Goal: Task Accomplishment & Management: Manage account settings

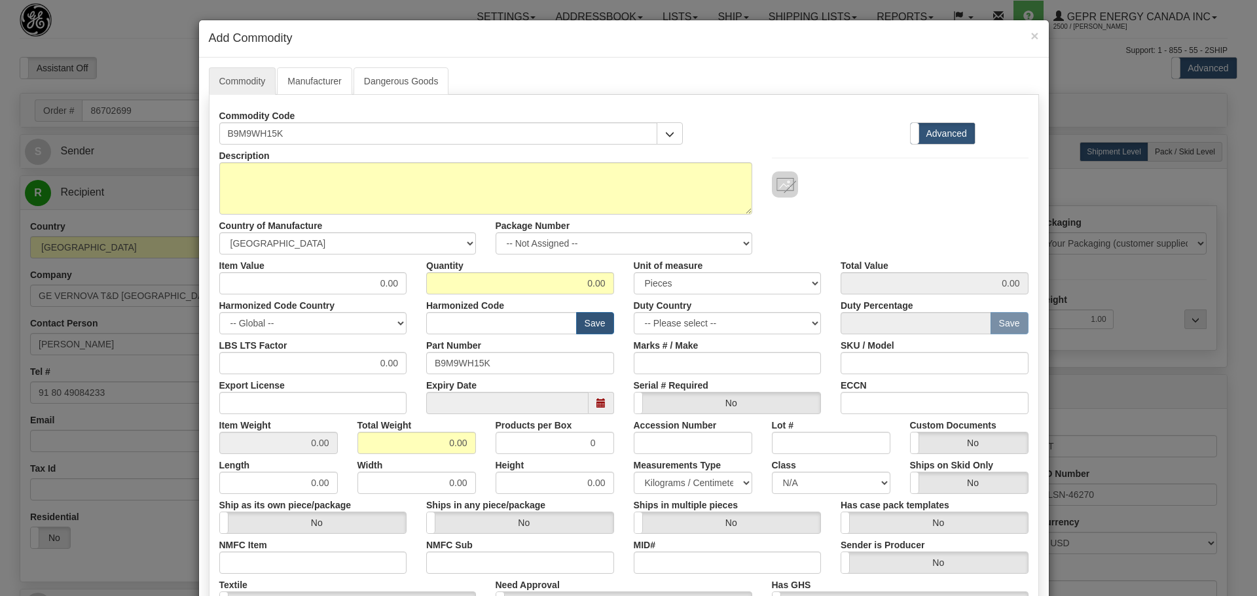
select select "2"
select select "1"
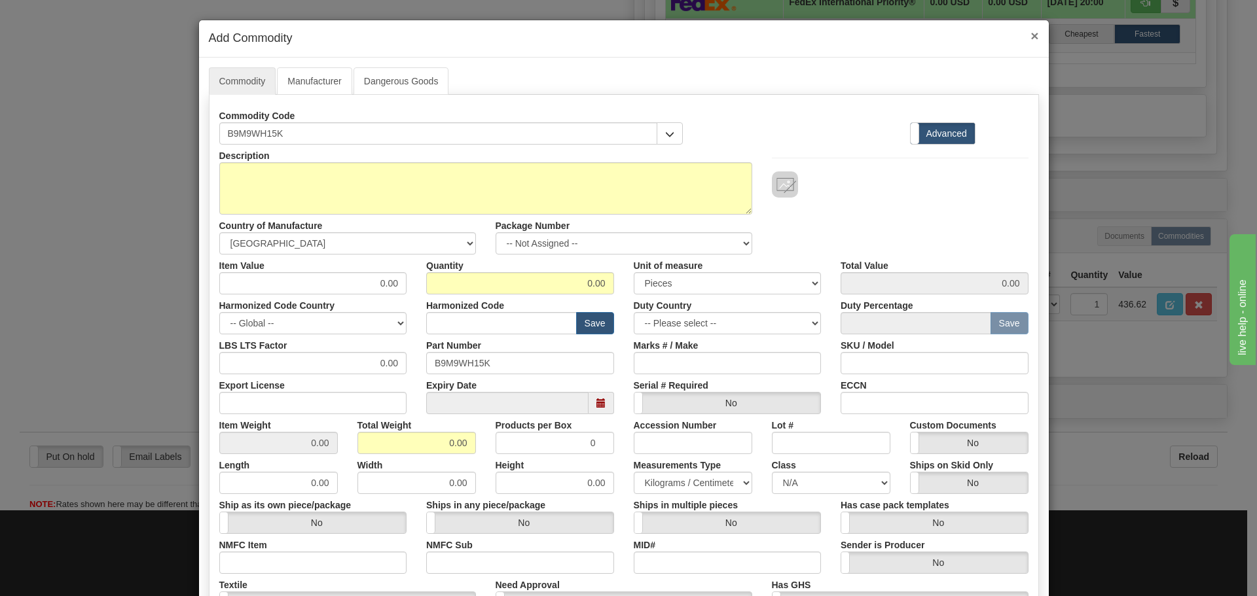
click at [1033, 39] on span "×" at bounding box center [1034, 35] width 8 height 15
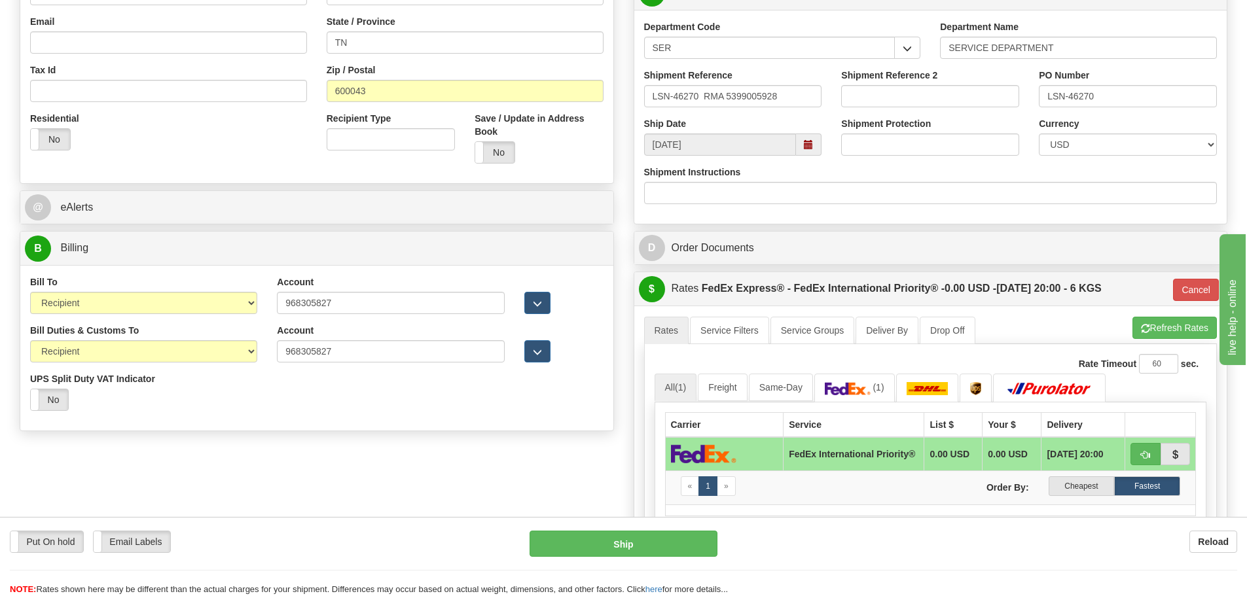
scroll to position [327, 0]
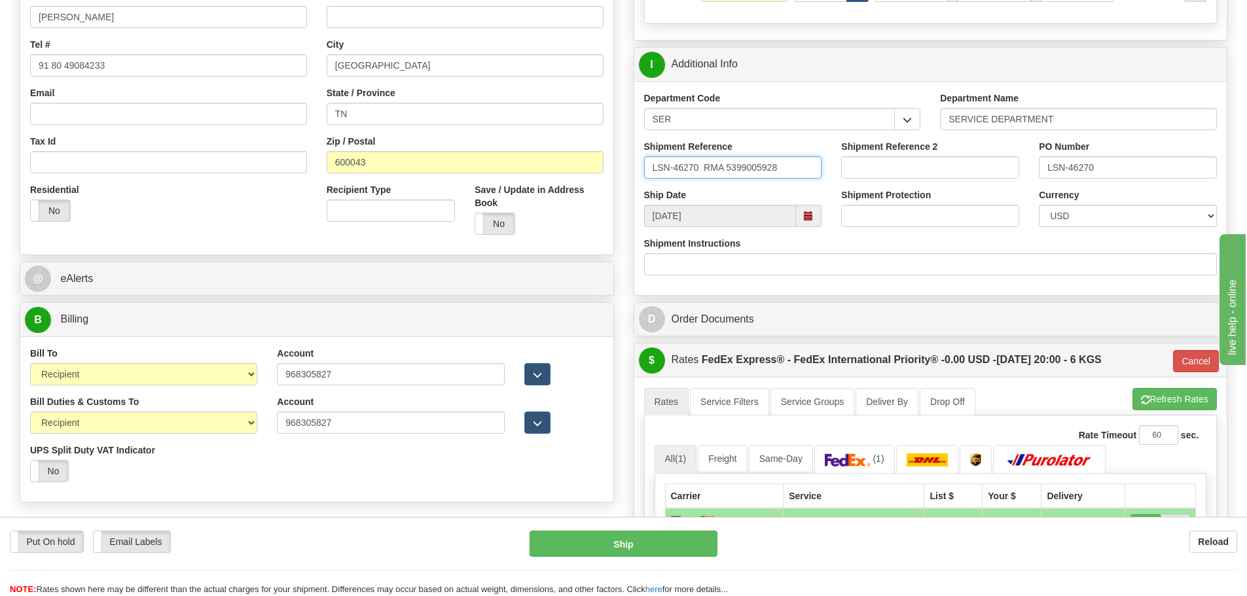
drag, startPoint x: 783, startPoint y: 170, endPoint x: 636, endPoint y: 174, distance: 146.7
click at [636, 174] on div "Shipment Reference LSN-46270 RMA 5399005928" at bounding box center [733, 164] width 198 height 48
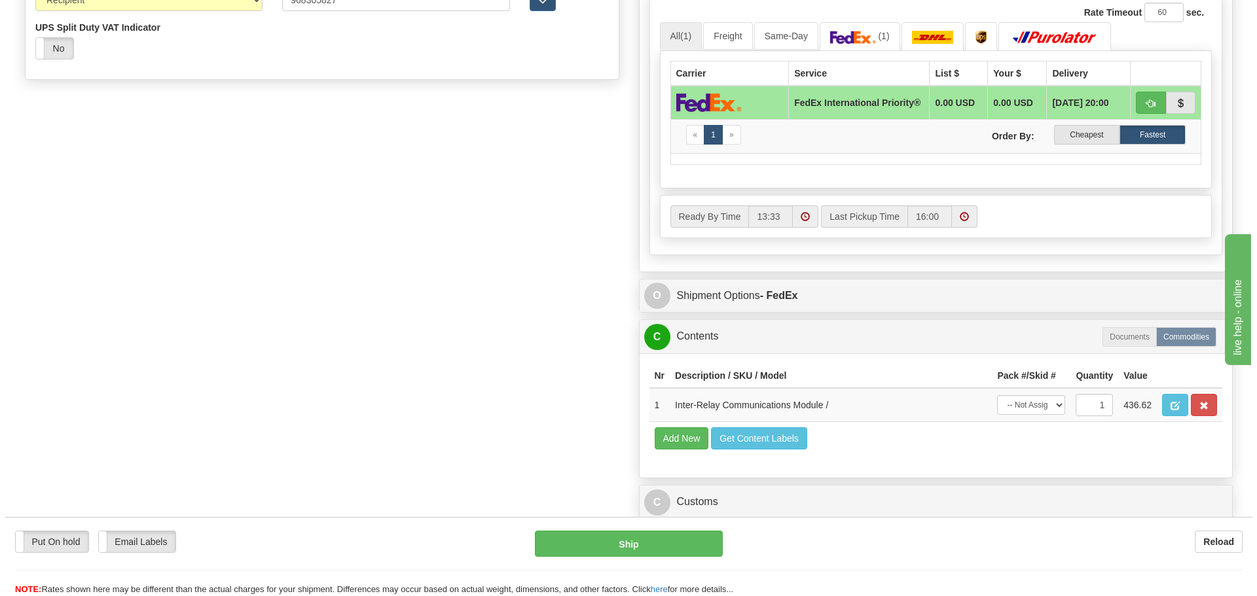
scroll to position [786, 0]
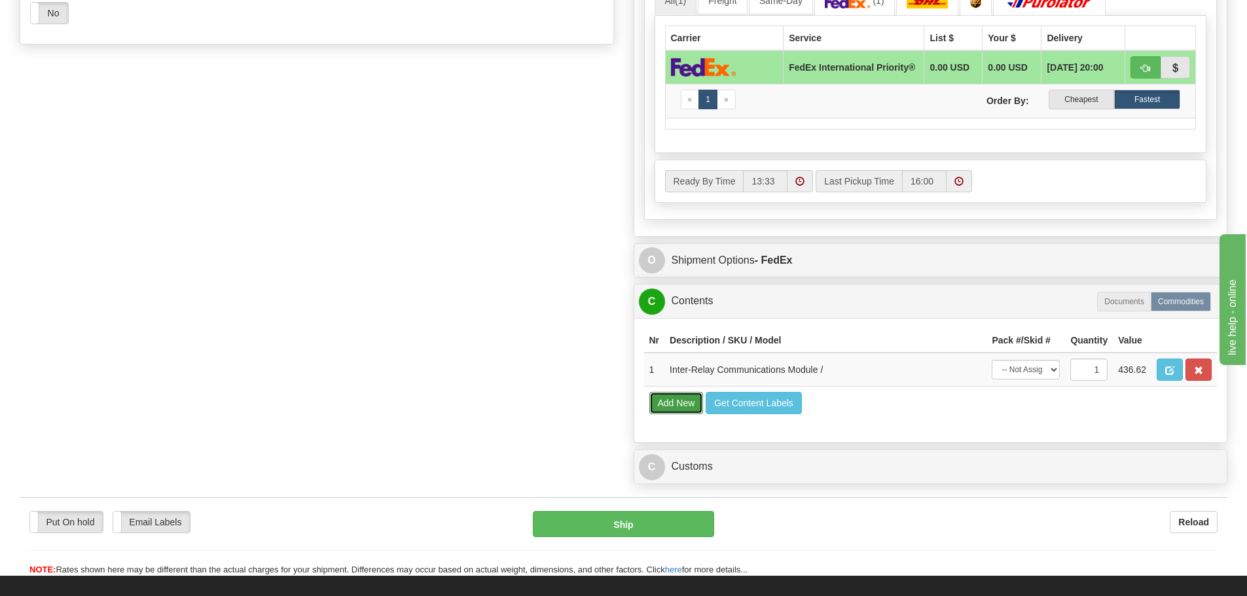
click at [679, 402] on button "Add New" at bounding box center [676, 403] width 54 height 22
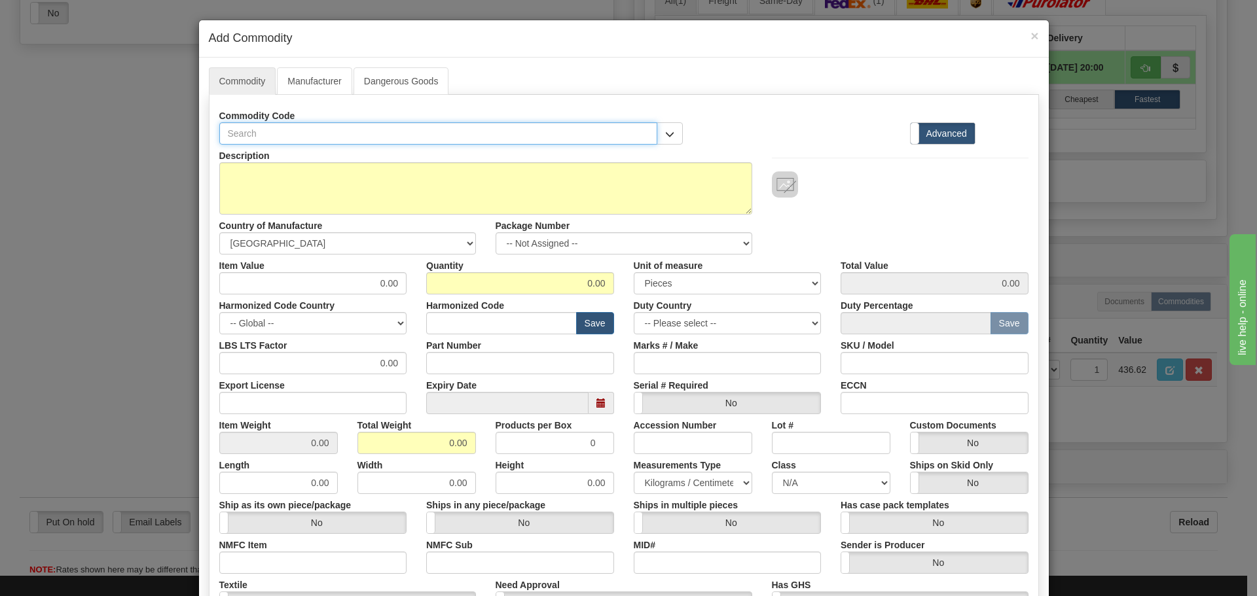
click at [255, 129] on input "text" at bounding box center [438, 133] width 439 height 22
paste input "B9M-9WH-15K"
type input "B9M-9WH-15K"
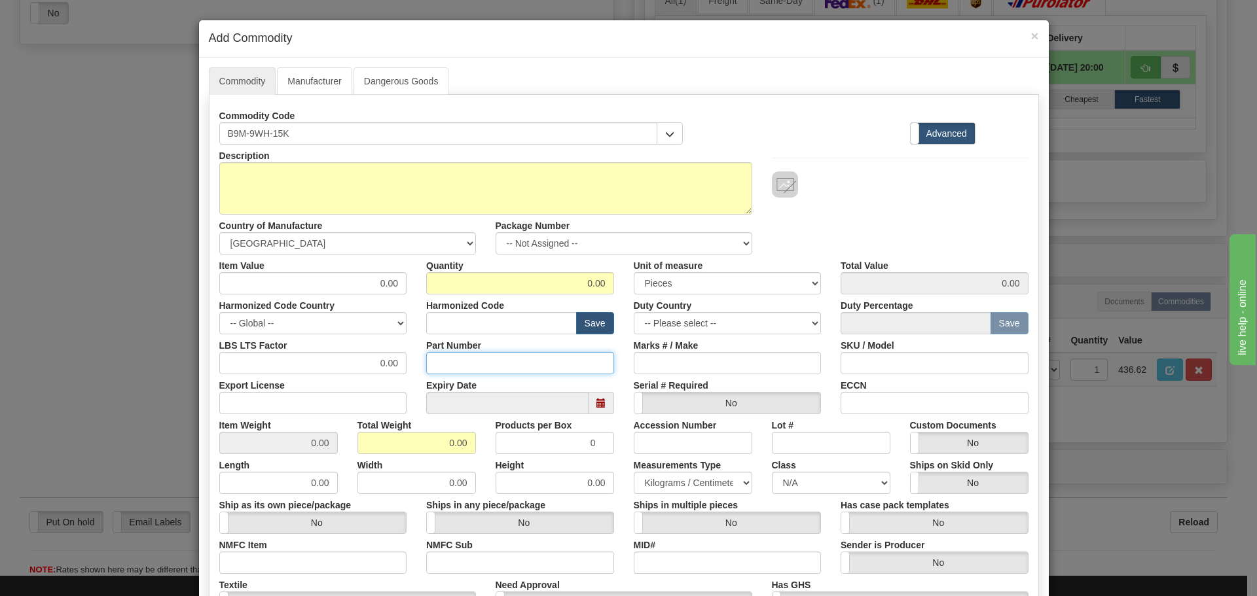
click at [462, 359] on input "Part Number" at bounding box center [520, 363] width 188 height 22
paste input "B9M-9WH-15K"
type input "B9M-9WH-15K"
click at [467, 325] on input "text" at bounding box center [501, 323] width 151 height 22
click at [499, 322] on input "text" at bounding box center [501, 323] width 151 height 22
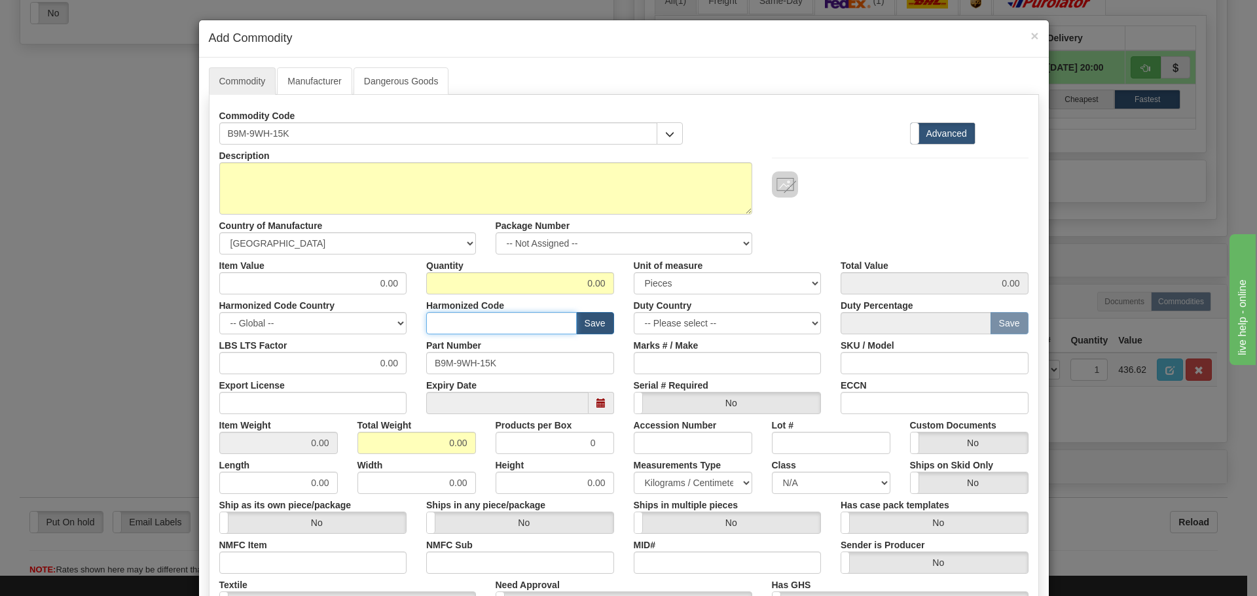
paste input "8538 90 00"
type input "8538 90 00"
click at [257, 275] on input "0.00" at bounding box center [313, 283] width 188 height 22
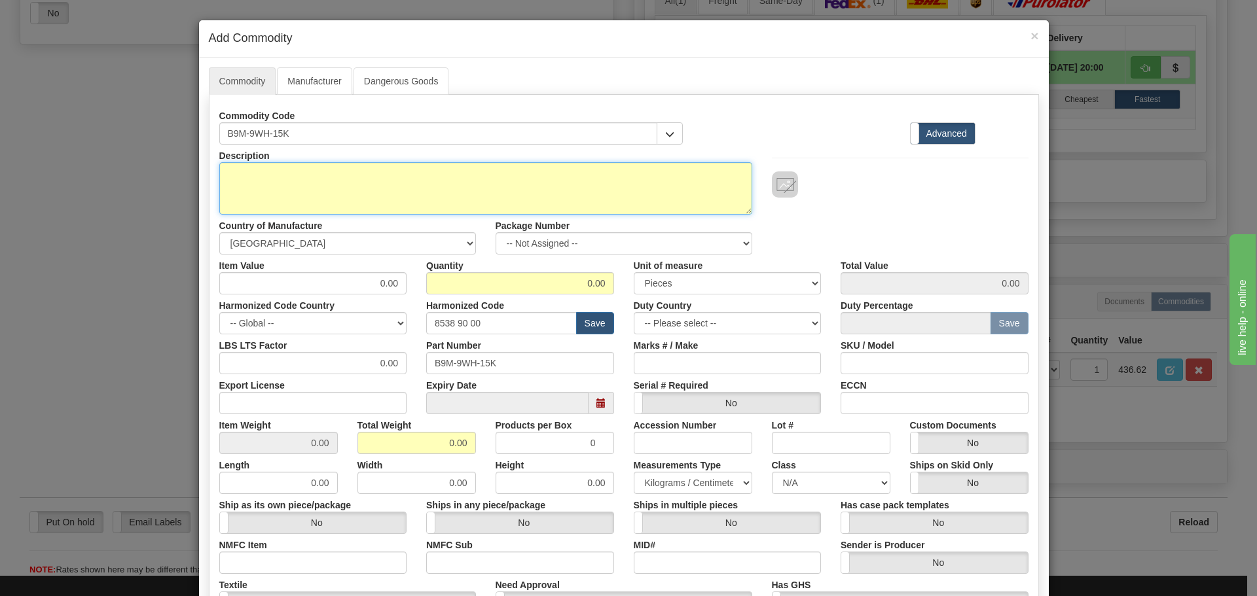
click at [314, 187] on textarea "Description" at bounding box center [485, 188] width 533 height 52
click at [293, 194] on textarea "Description" at bounding box center [485, 188] width 533 height 52
paste textarea "B90 UR CPU"
type textarea "B90 UR CPU"
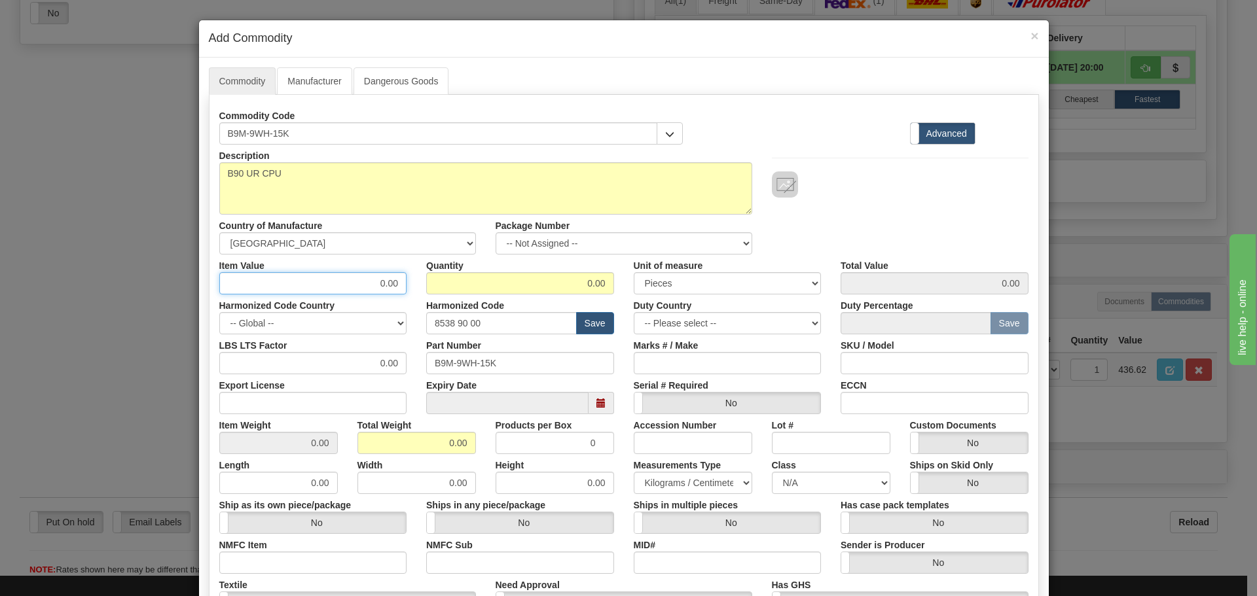
drag, startPoint x: 388, startPoint y: 286, endPoint x: 417, endPoint y: 281, distance: 29.3
click at [417, 281] on div "Item Value 0.00 Quantity 0.00 Unit of measure 3 Thousand Square Inches Adjustme…" at bounding box center [623, 275] width 829 height 40
type input "1015.63"
type input "4"
type input "3"
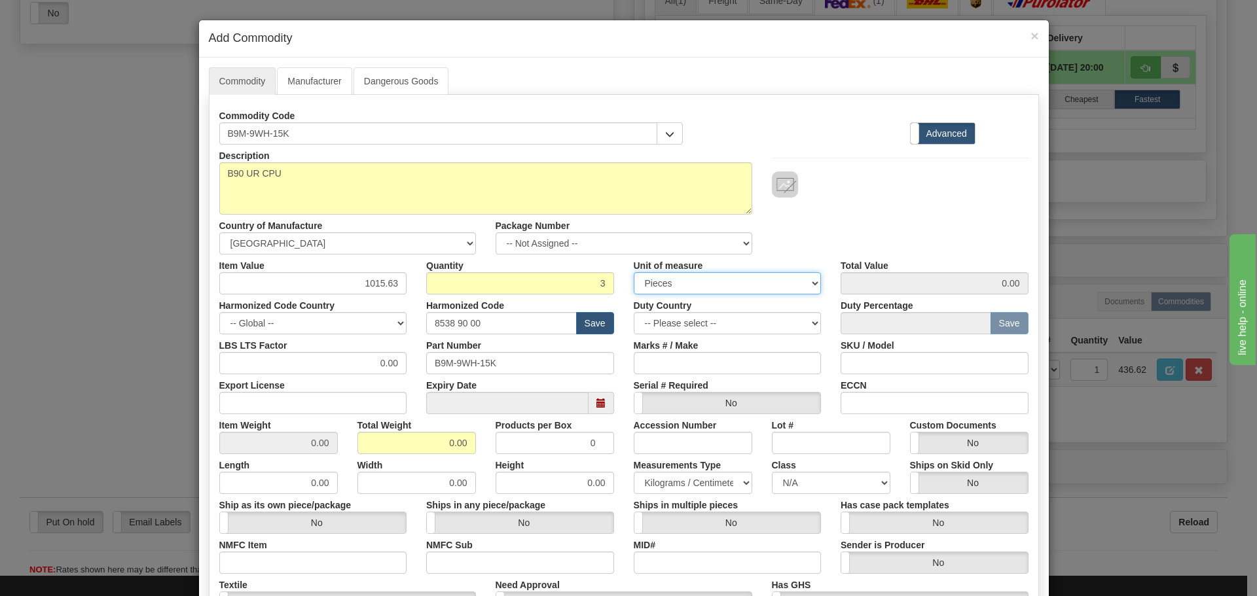
type input "3046.89"
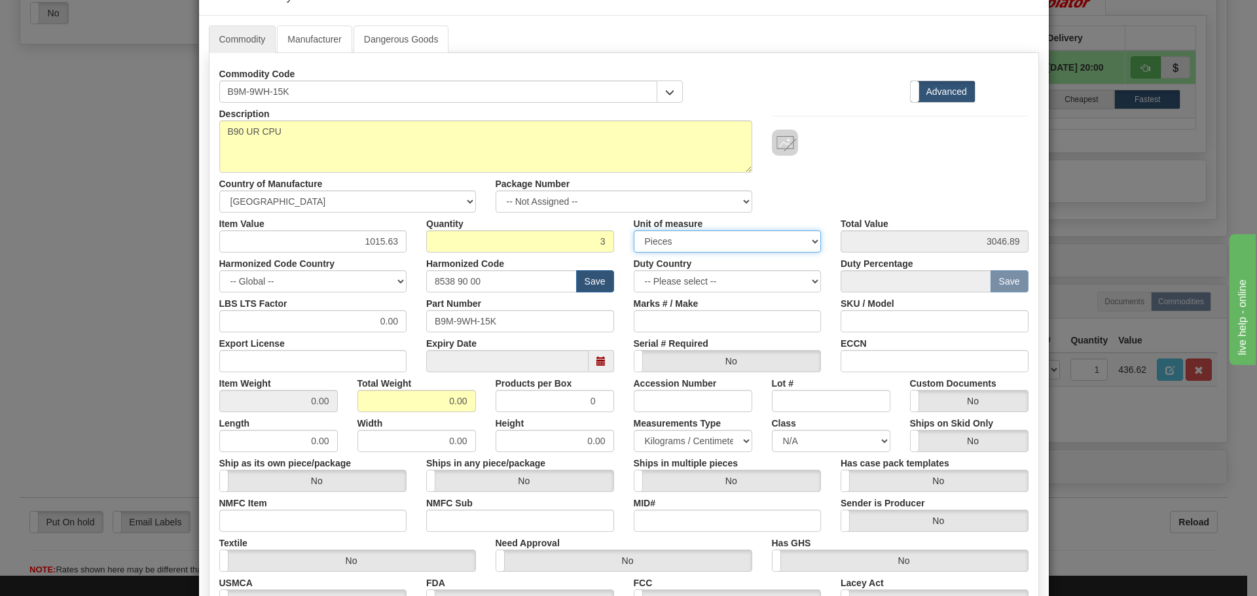
scroll to position [65, 0]
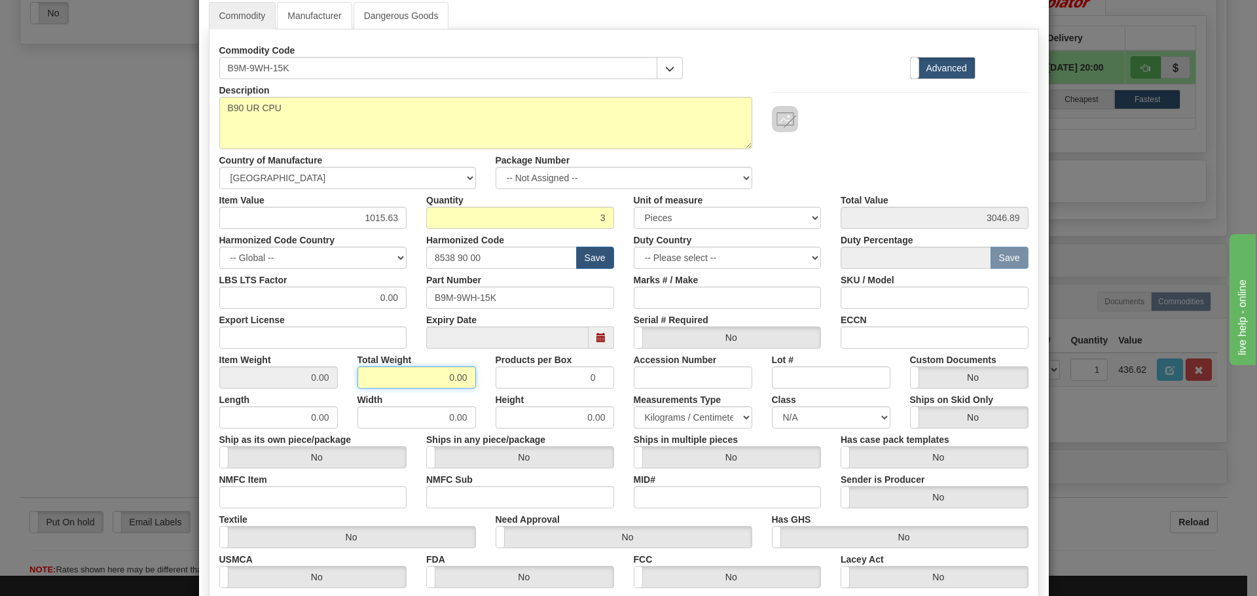
drag, startPoint x: 422, startPoint y: 376, endPoint x: 486, endPoint y: 386, distance: 65.4
click at [486, 386] on div "Item Weight 0.00 Total Weight 0.00 Products per Box 0 Accession Number Lot # Cu…" at bounding box center [623, 369] width 829 height 40
type input "4.5"
type input "1.5000"
click at [624, 321] on div "Serial # Required Yes No" at bounding box center [728, 329] width 208 height 40
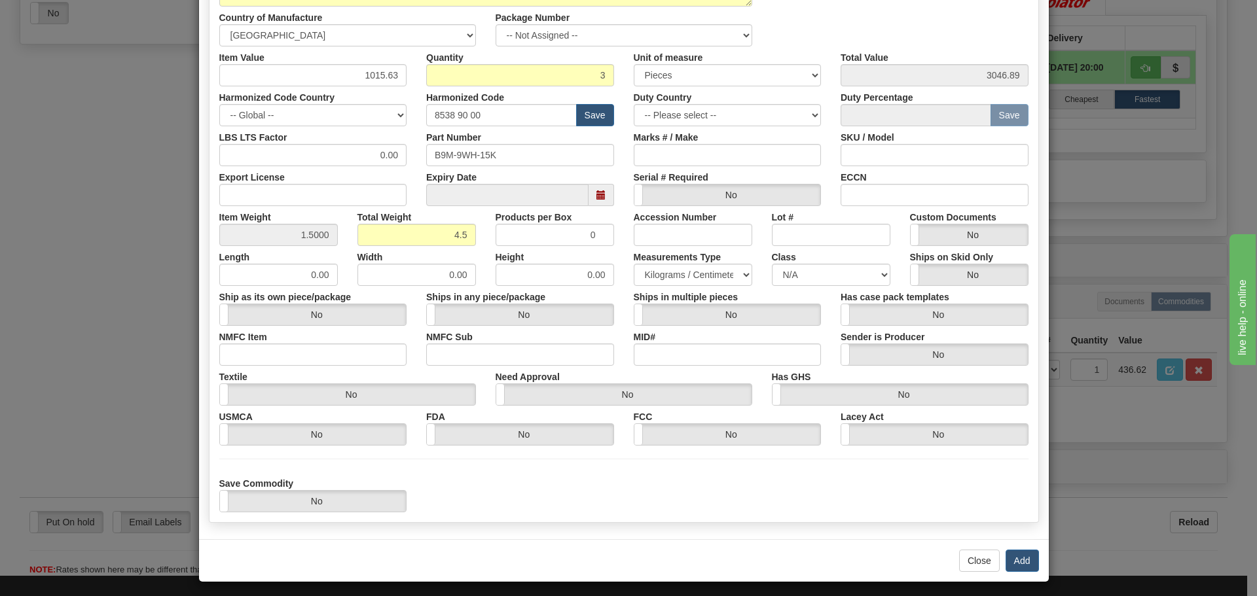
scroll to position [214, 0]
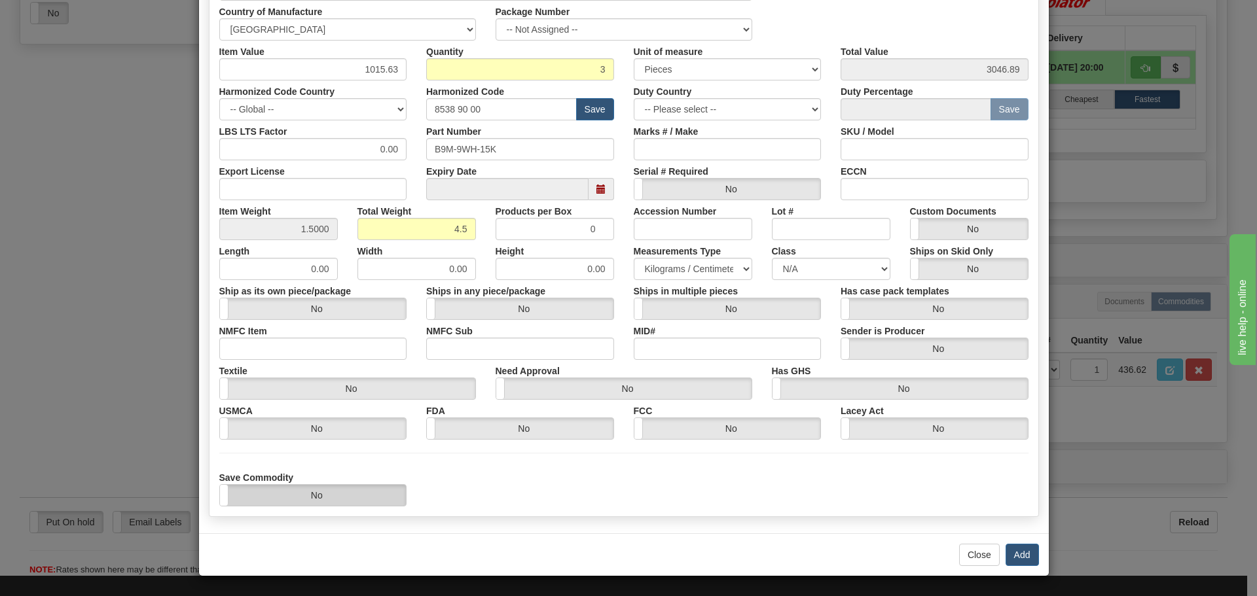
click at [388, 505] on label "No" at bounding box center [313, 495] width 187 height 21
click at [1014, 556] on button "Add" at bounding box center [1021, 555] width 33 height 22
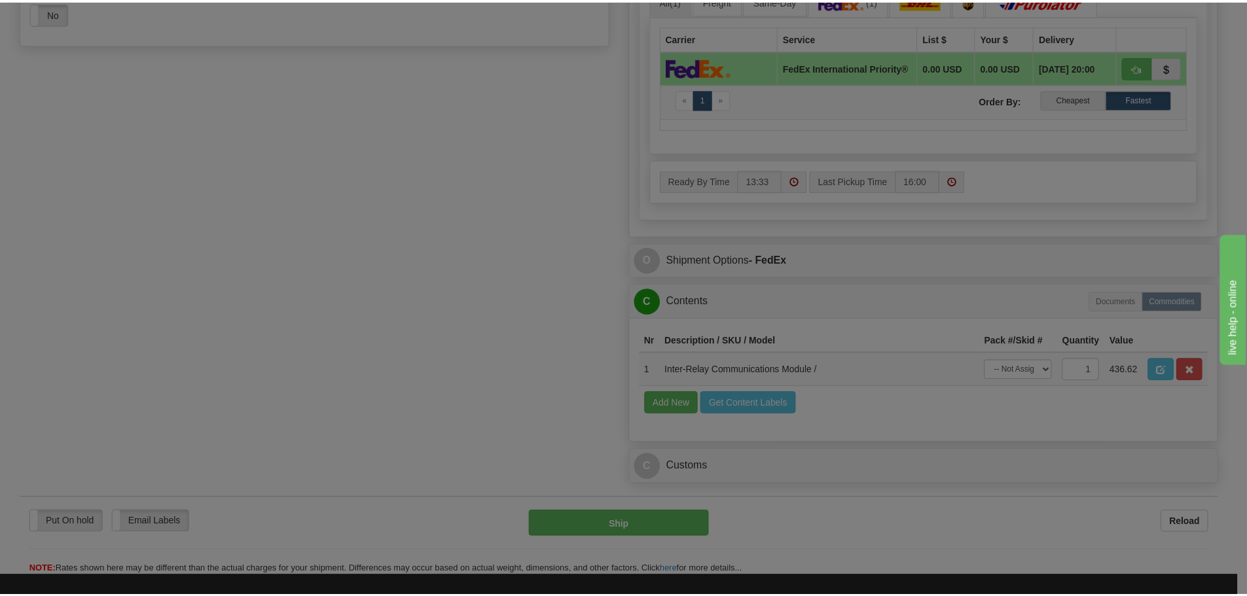
scroll to position [0, 0]
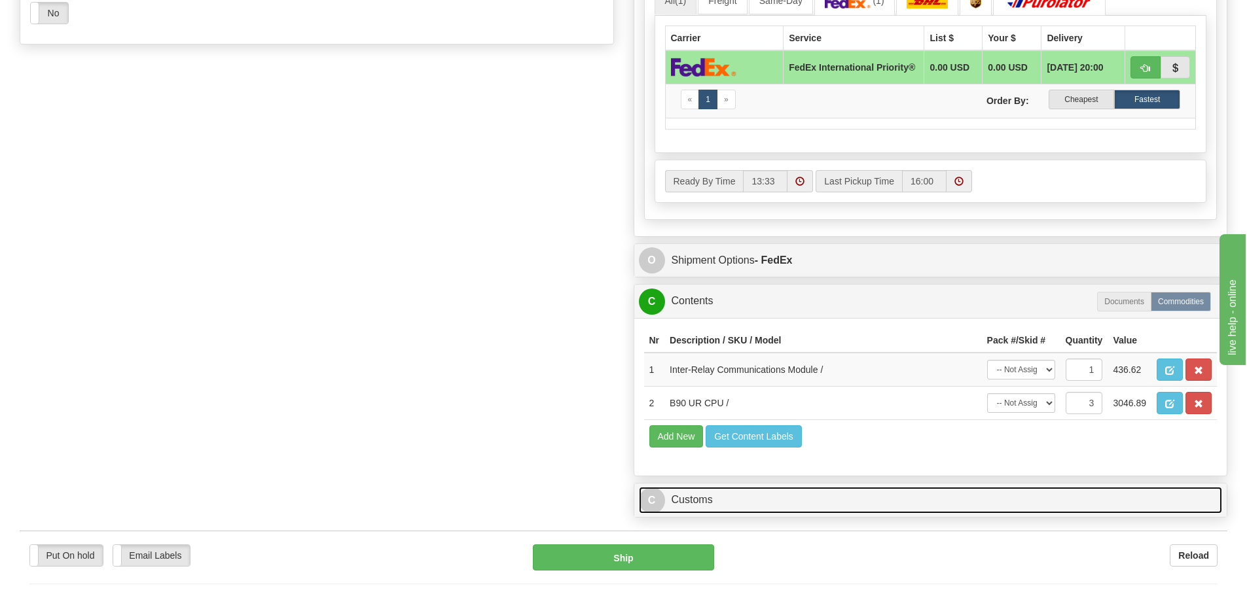
click at [909, 495] on link "C Customs" at bounding box center [931, 500] width 584 height 27
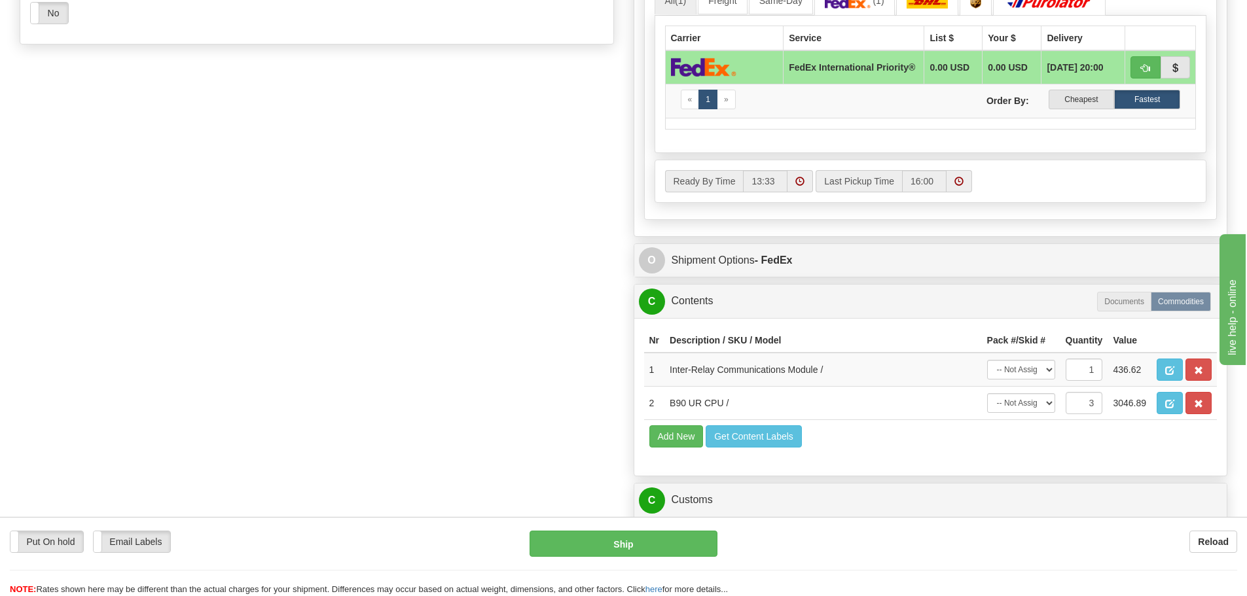
click at [932, 476] on div "Nr Description / SKU / Model Pack #/Skid # Quantity Value 1 Inter-Relay Communi…" at bounding box center [930, 397] width 593 height 158
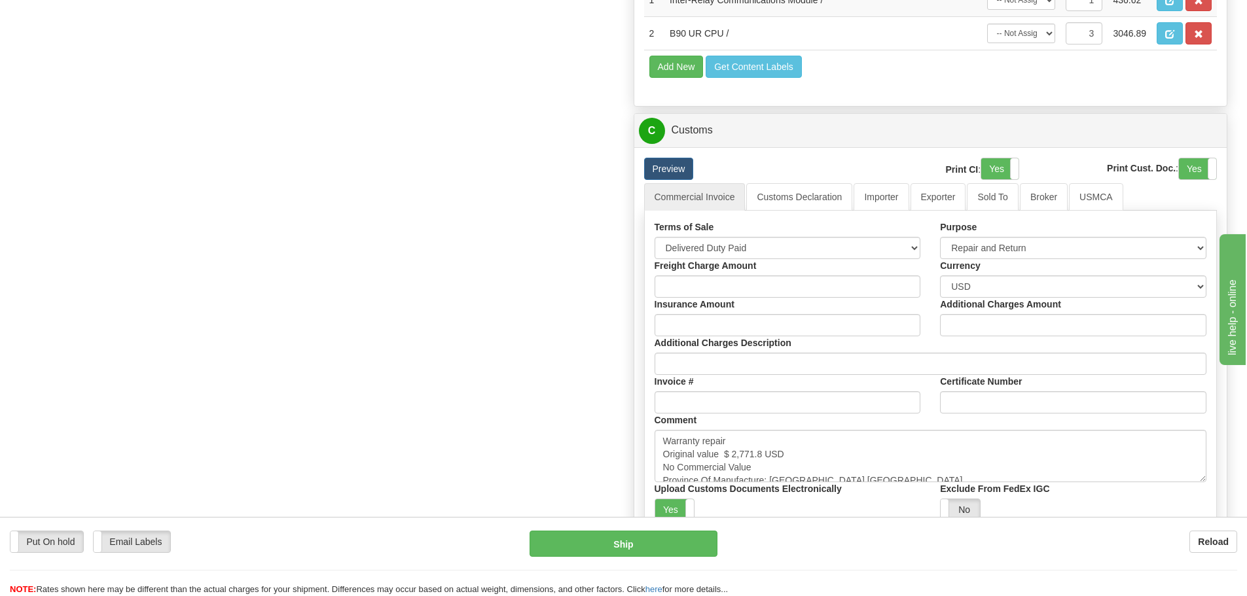
scroll to position [1244, 0]
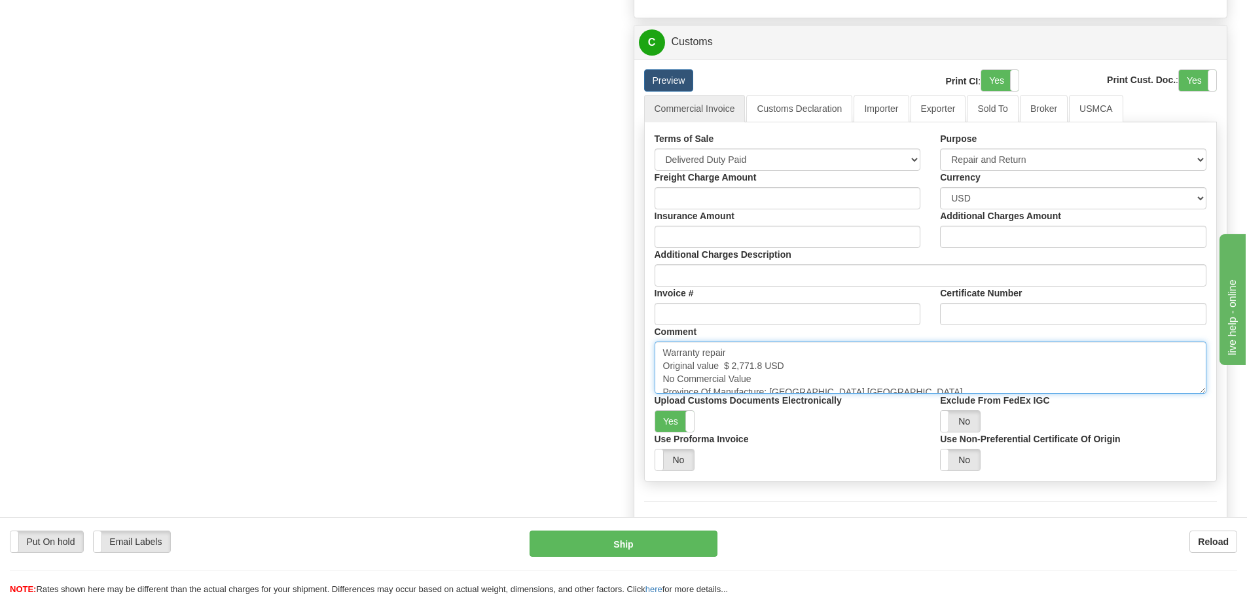
click at [869, 372] on textarea "Warranty repair Original value $ 2,771.8 USD No Commercial Value Province Of Ma…" at bounding box center [931, 368] width 552 height 52
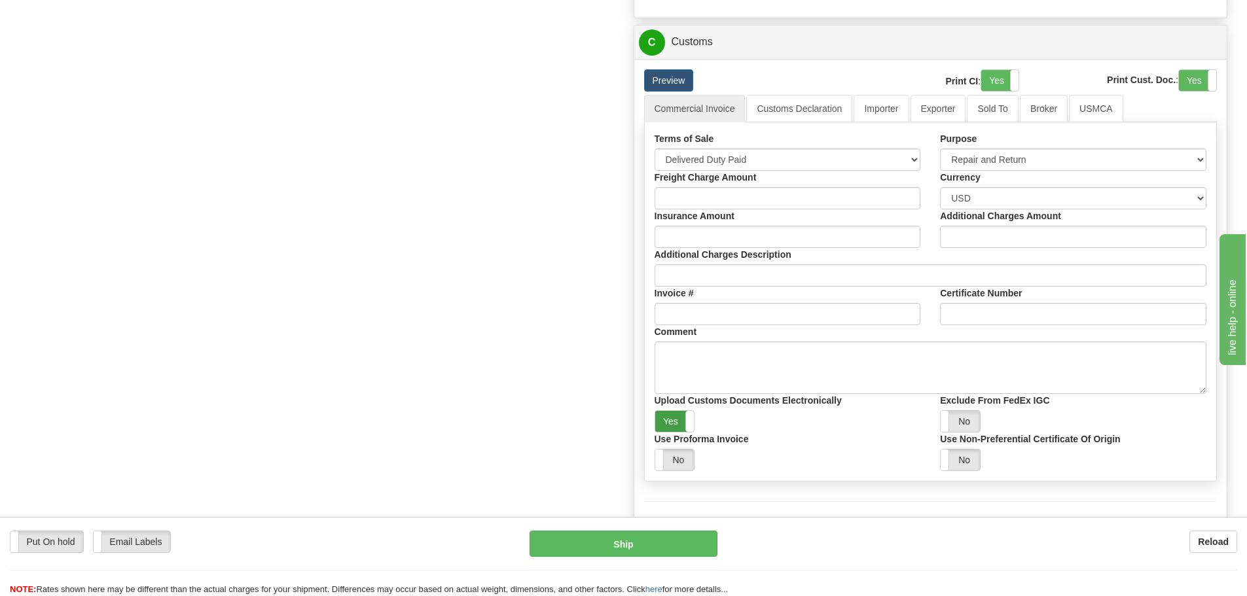
click at [674, 417] on label "Yes" at bounding box center [674, 421] width 39 height 21
click at [884, 104] on link "Importer" at bounding box center [881, 108] width 55 height 27
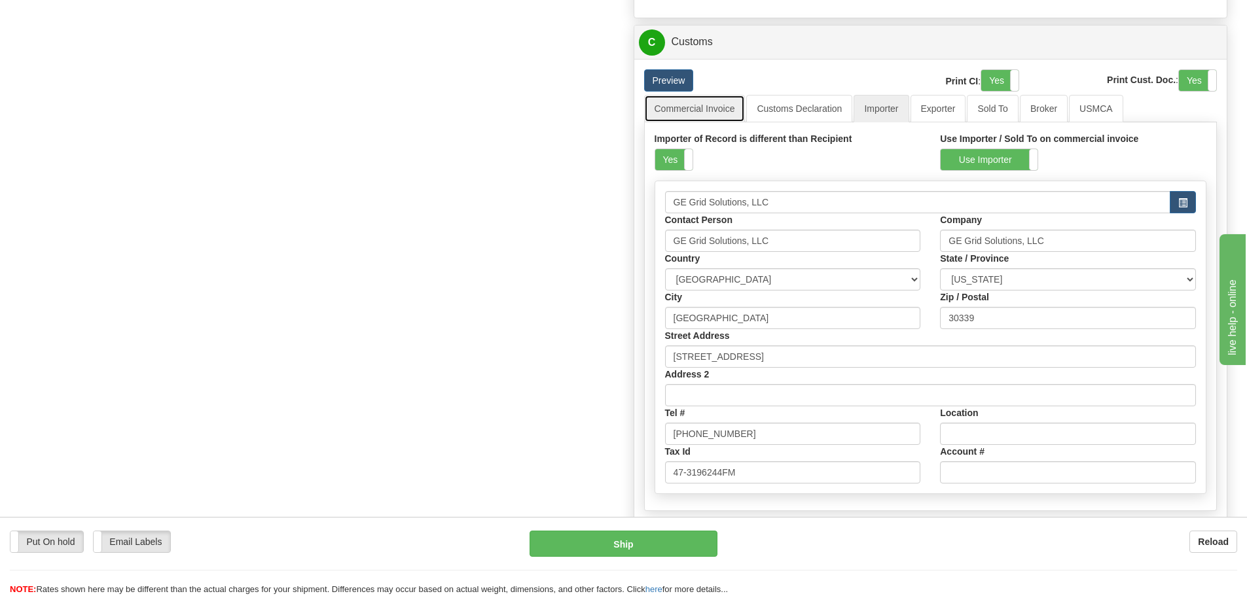
click at [693, 113] on link "Commercial Invoice" at bounding box center [694, 108] width 101 height 27
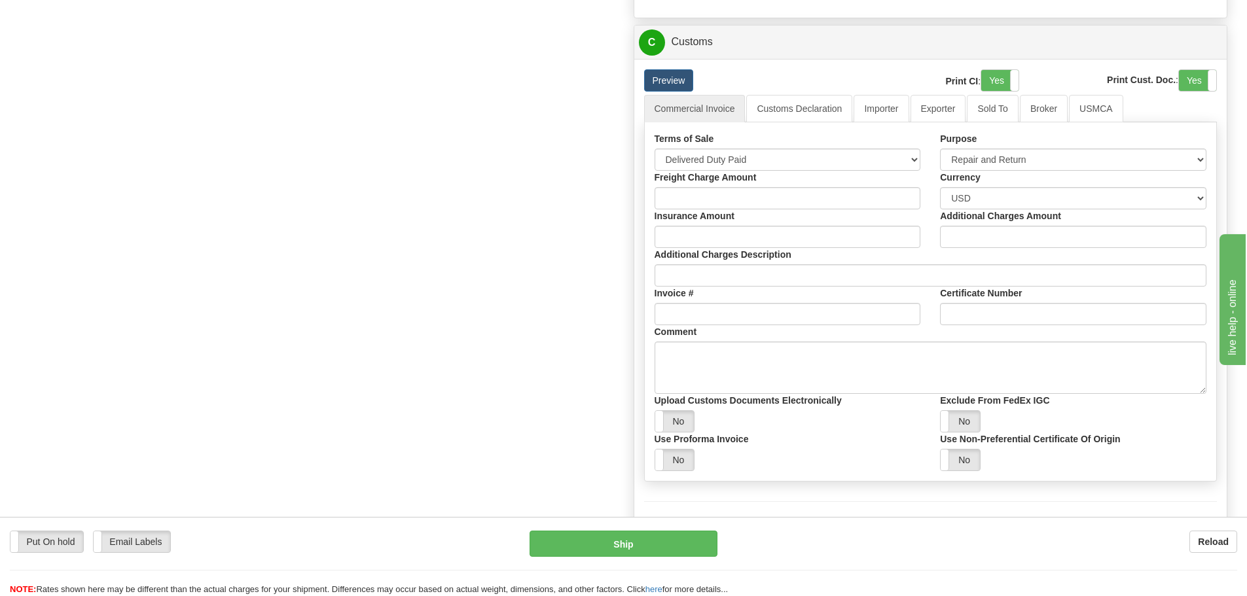
click at [696, 145] on label "Terms of Sale" at bounding box center [685, 138] width 60 height 13
click at [696, 149] on select "Free Carrier Free On Board Ex Works Delivered Duty Unpaid Delivered Duty Paid C…" at bounding box center [788, 160] width 266 height 22
click at [700, 153] on select "Free Carrier Free On Board Ex Works Delivered Duty Unpaid Delivered Duty Paid C…" at bounding box center [788, 160] width 266 height 22
select select "7"
click at [655, 153] on select "Free Carrier Free On Board Ex Works Delivered Duty Unpaid Delivered Duty Paid C…" at bounding box center [788, 160] width 266 height 22
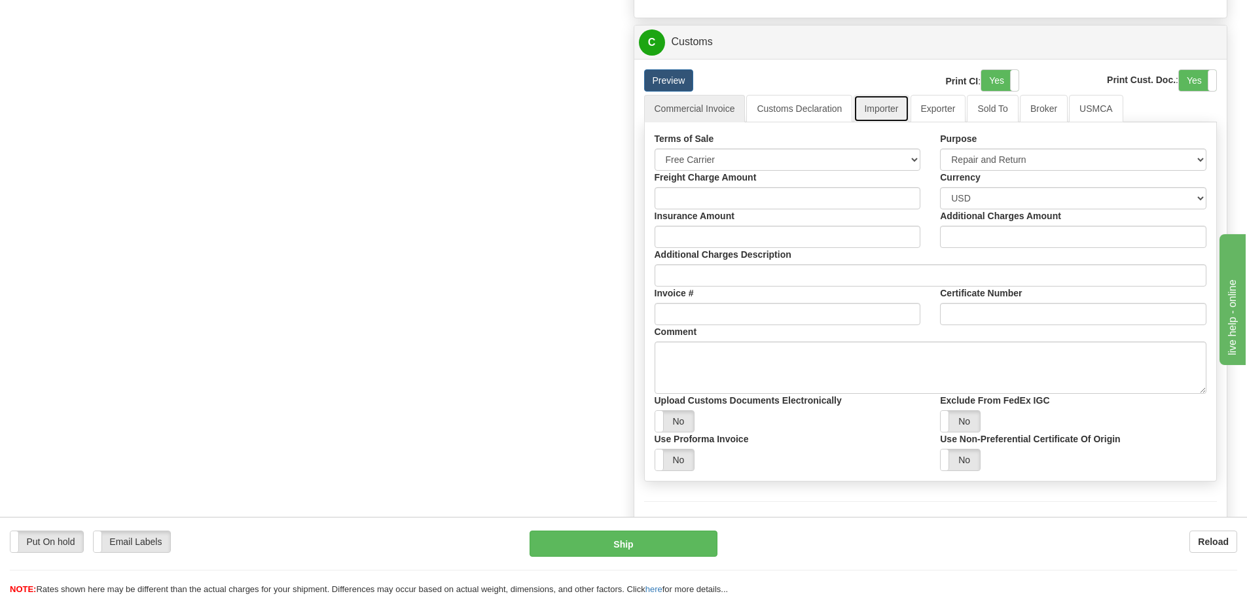
click at [873, 111] on link "Importer" at bounding box center [881, 108] width 55 height 27
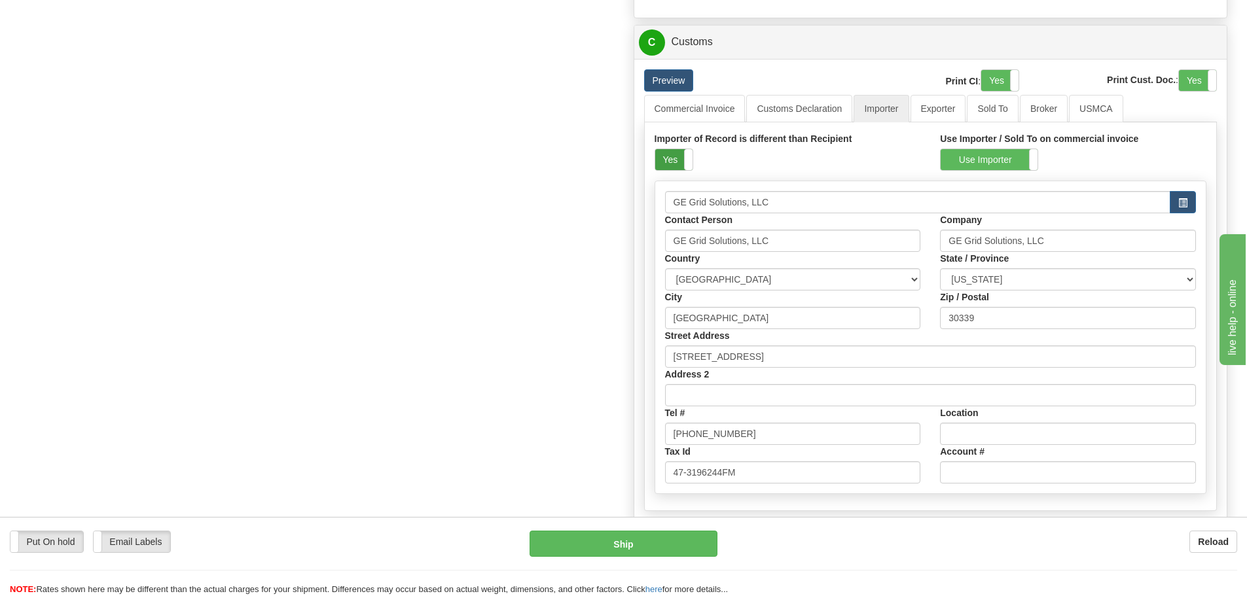
click at [665, 164] on label "Yes" at bounding box center [673, 159] width 37 height 21
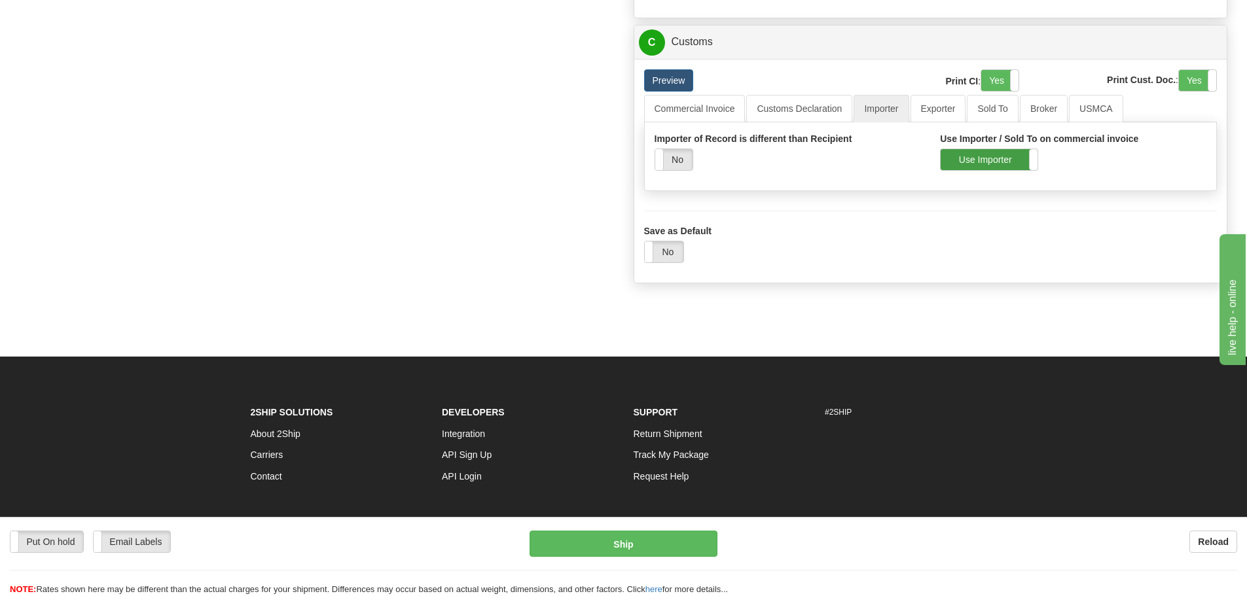
click at [1007, 159] on label "Use Importer" at bounding box center [989, 159] width 97 height 21
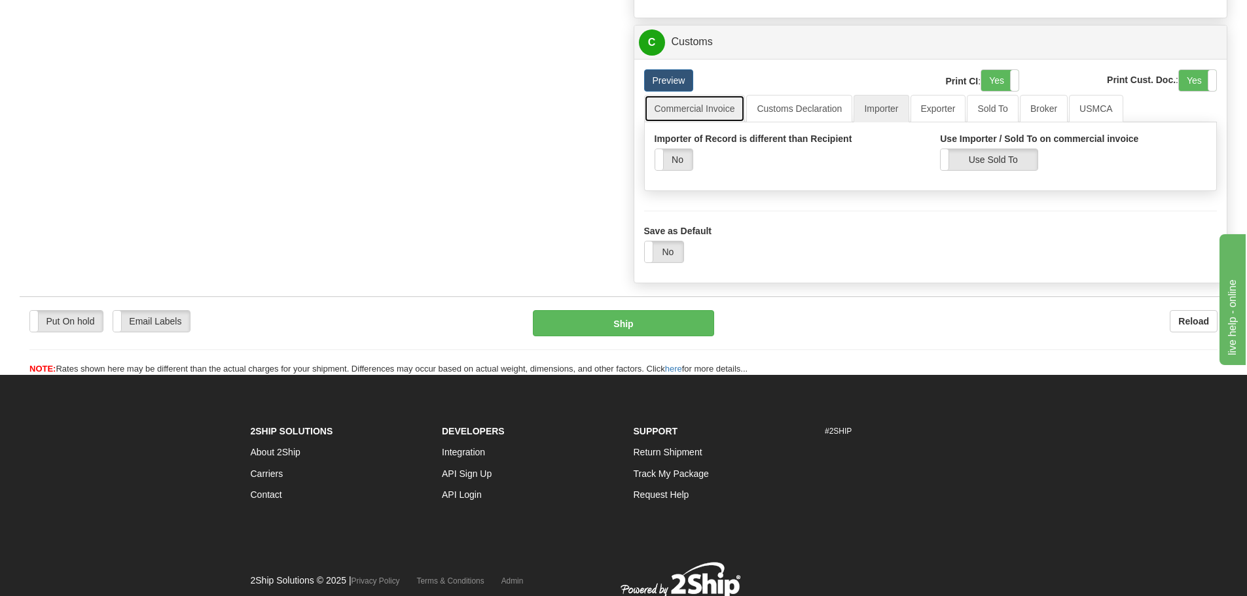
click at [707, 122] on link "Commercial Invoice" at bounding box center [694, 108] width 101 height 27
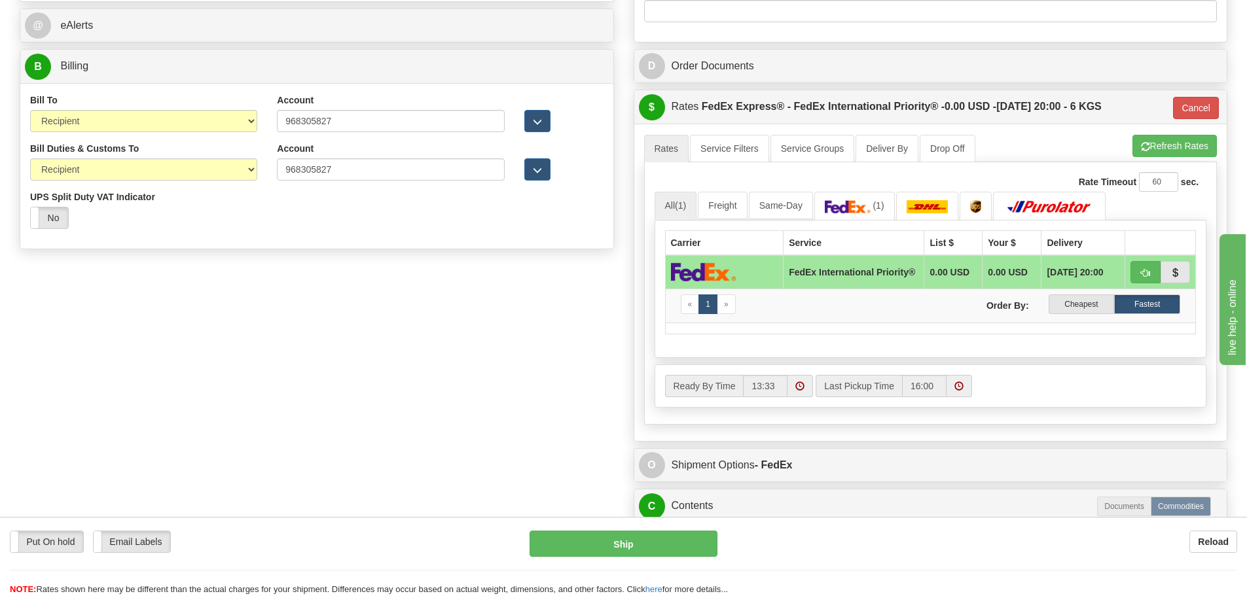
scroll to position [720, 0]
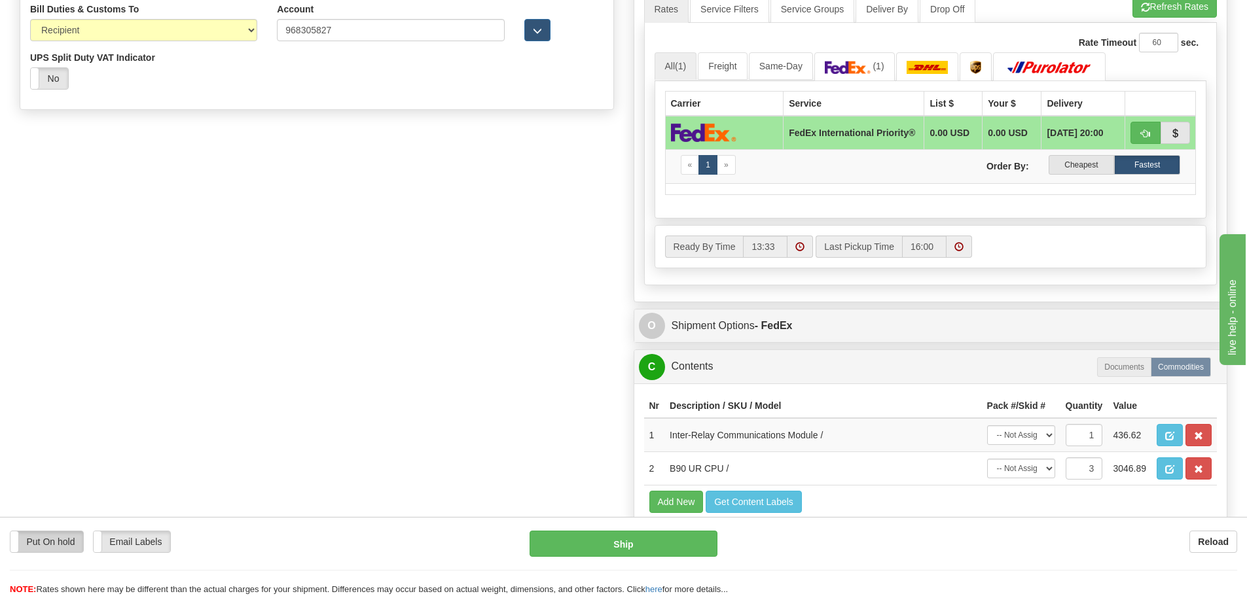
click at [79, 533] on label "Put On hold" at bounding box center [46, 542] width 73 height 21
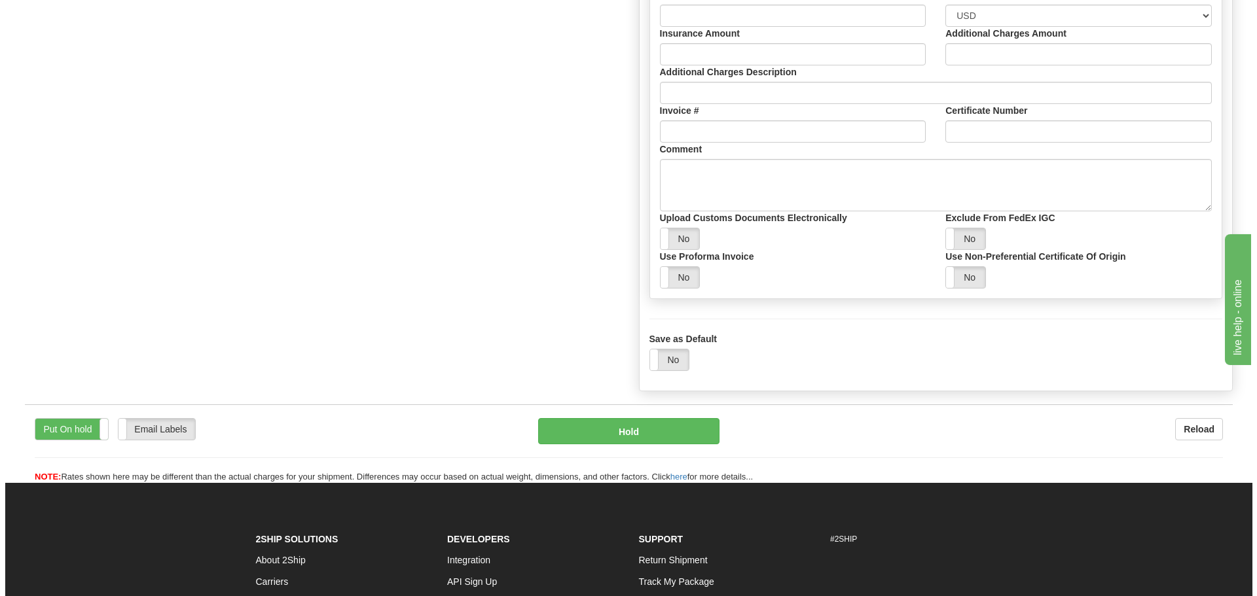
scroll to position [1440, 0]
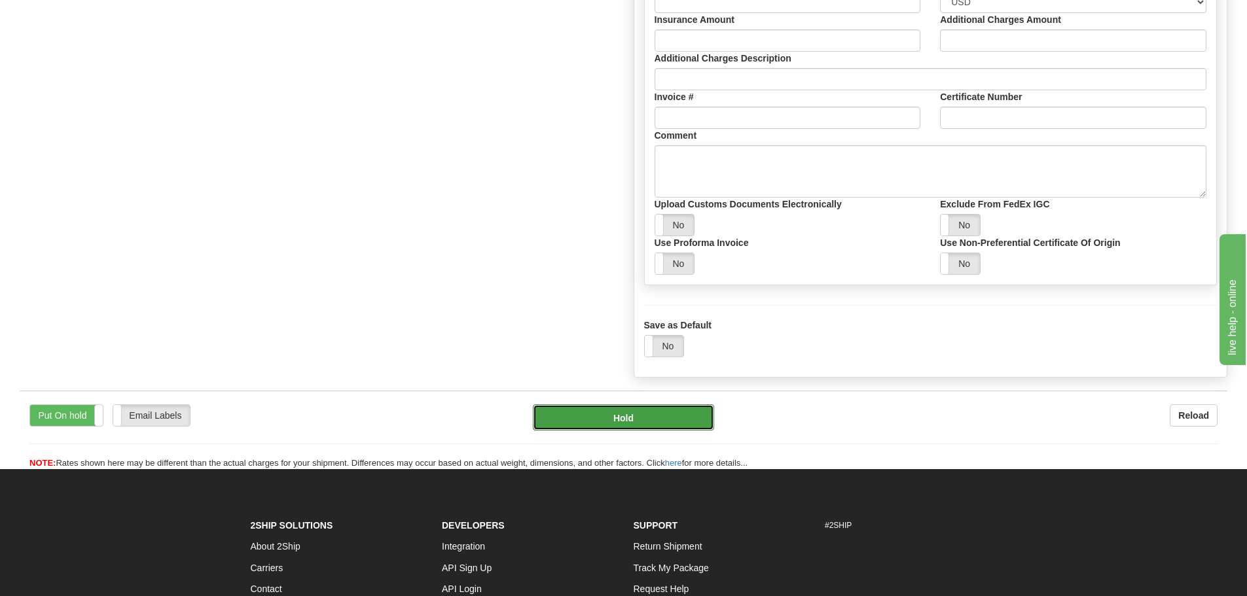
click at [632, 429] on button "Hold" at bounding box center [623, 418] width 181 height 26
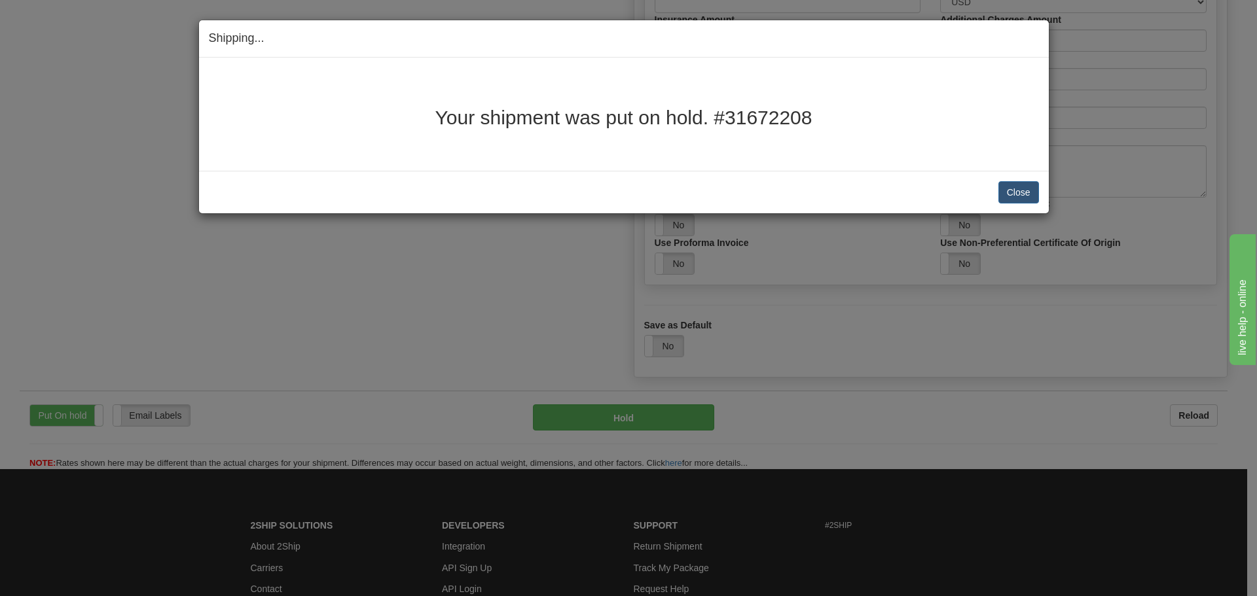
drag, startPoint x: 440, startPoint y: 112, endPoint x: 812, endPoint y: 101, distance: 372.0
click at [812, 101] on div "Your shipment was put on hold. #31672208" at bounding box center [624, 114] width 830 height 94
copy h2 "Your shipment was put on hold. #31672208"
click at [1017, 204] on div "Close Cancel Cancel Shipment and Quit Pickup Quit Pickup ONLY" at bounding box center [624, 192] width 850 height 43
click at [1017, 192] on button "Close" at bounding box center [1018, 192] width 41 height 22
